Goal: Navigation & Orientation: Go to known website

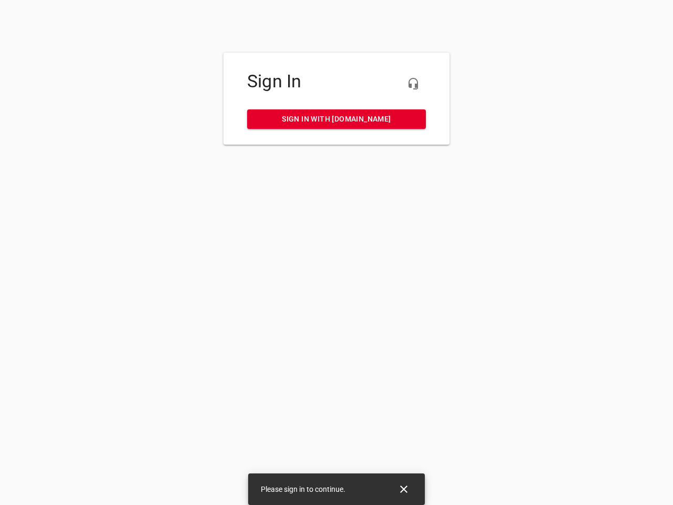
click at [413, 84] on icon "button" at bounding box center [413, 83] width 13 height 13
click at [404, 489] on icon "Close" at bounding box center [403, 488] width 7 height 7
